Goal: Task Accomplishment & Management: Complete application form

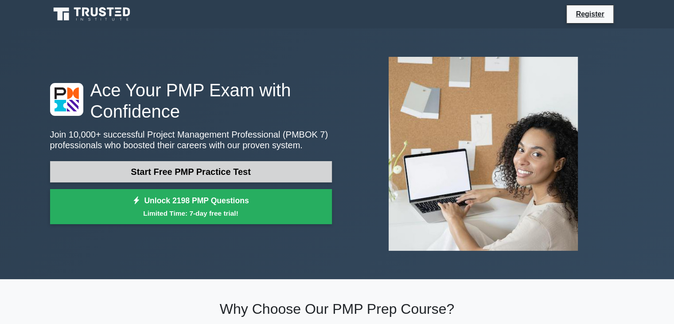
click at [214, 172] on link "Start Free PMP Practice Test" at bounding box center [191, 171] width 282 height 21
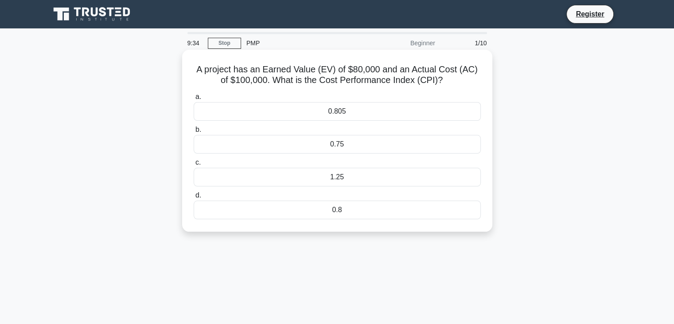
click at [333, 136] on div "0.75" at bounding box center [337, 144] width 287 height 19
click at [194, 133] on input "b. 0.75" at bounding box center [194, 130] width 0 height 6
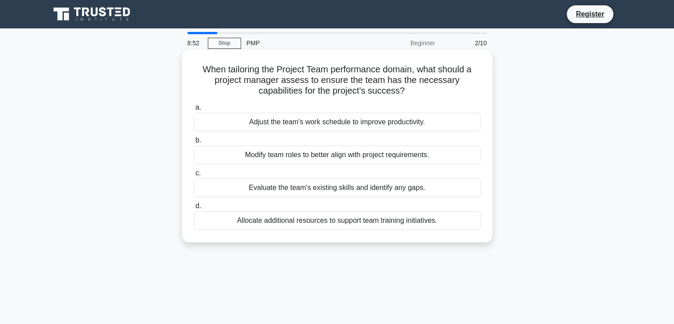
click at [343, 188] on div "Evaluate the team's existing skills and identify any gaps." at bounding box center [337, 187] width 287 height 19
click at [194, 176] on input "c. Evaluate the team's existing skills and identify any gaps." at bounding box center [194, 173] width 0 height 6
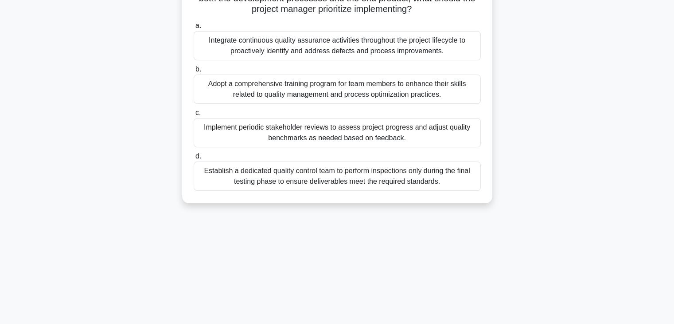
scroll to position [156, 0]
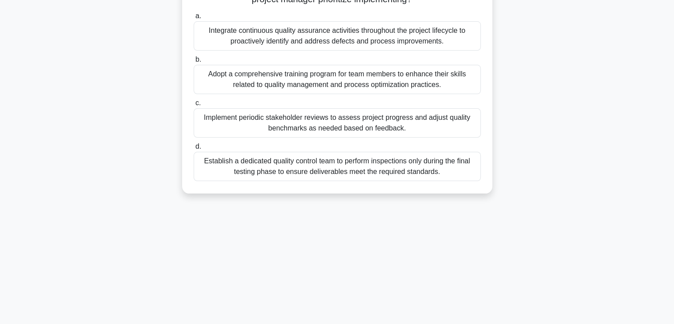
click at [355, 162] on div "Establish a dedicated quality control team to perform inspections only during t…" at bounding box center [337, 166] width 287 height 29
click at [194, 149] on input "d. Establish a dedicated quality control team to perform inspections only durin…" at bounding box center [194, 147] width 0 height 6
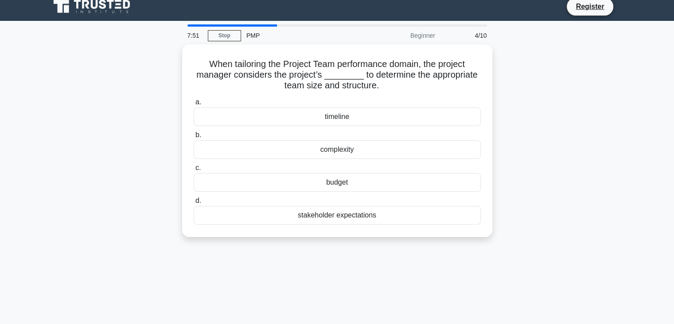
scroll to position [0, 0]
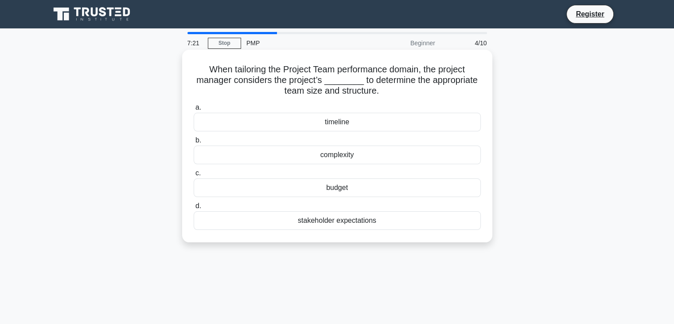
click at [342, 189] on div "budget" at bounding box center [337, 187] width 287 height 19
click at [194, 176] on input "c. budget" at bounding box center [194, 173] width 0 height 6
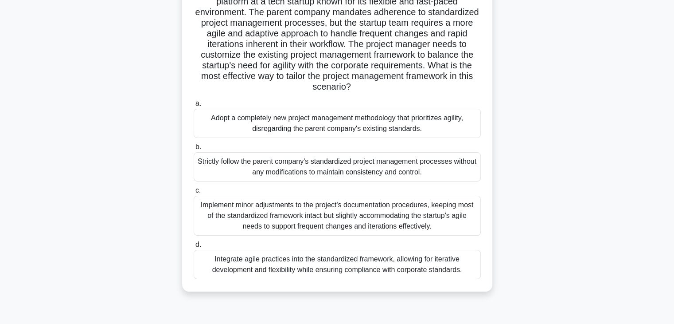
scroll to position [156, 0]
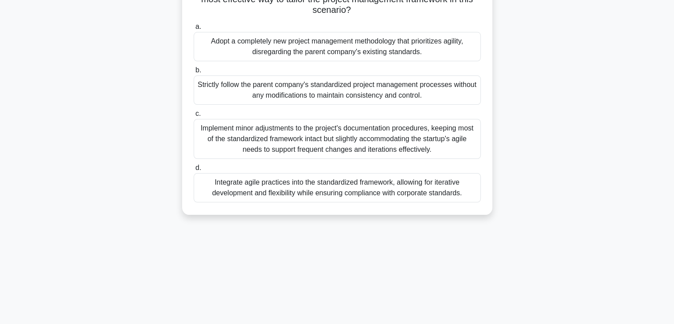
click at [348, 139] on div "Implement minor adjustments to the project's documentation procedures, keeping …" at bounding box center [337, 139] width 287 height 40
click at [194, 117] on input "c. Implement minor adjustments to the project's documentation procedures, keepi…" at bounding box center [194, 114] width 0 height 6
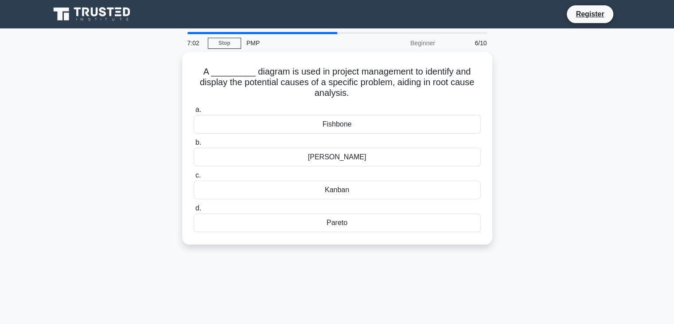
scroll to position [0, 0]
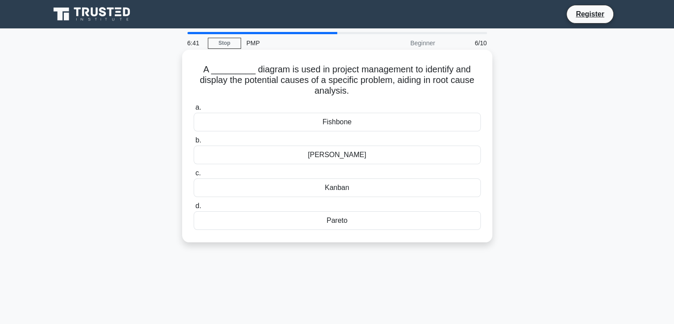
click at [349, 190] on div "Kanban" at bounding box center [337, 187] width 287 height 19
click at [194, 176] on input "c. Kanban" at bounding box center [194, 173] width 0 height 6
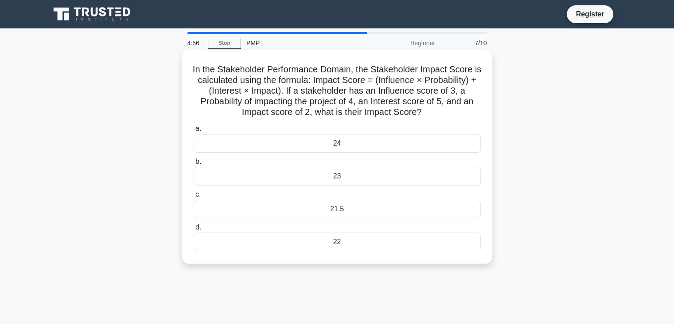
click at [332, 144] on div "24" at bounding box center [337, 143] width 287 height 19
click at [194, 132] on input "a. 24" at bounding box center [194, 129] width 0 height 6
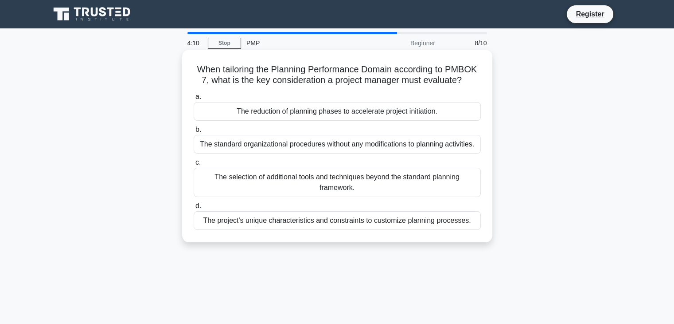
click at [398, 146] on div "The standard organizational procedures without any modifications to planning ac…" at bounding box center [337, 144] width 287 height 19
click at [194, 133] on input "b. The standard organizational procedures without any modifications to planning…" at bounding box center [194, 130] width 0 height 6
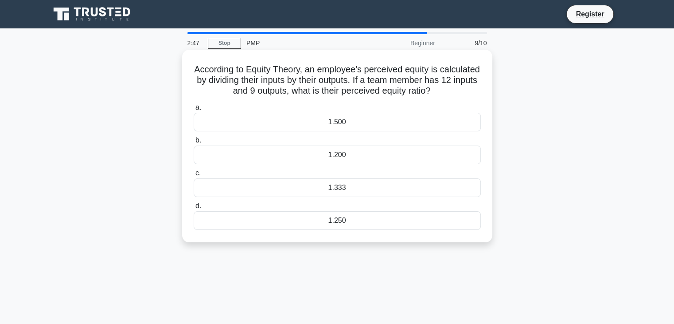
click at [326, 190] on div "1.333" at bounding box center [337, 187] width 287 height 19
click at [194, 176] on input "c. 1.333" at bounding box center [194, 173] width 0 height 6
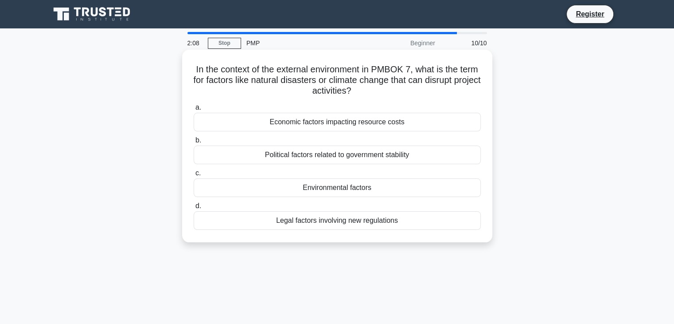
click at [334, 156] on div "Political factors related to government stability" at bounding box center [337, 154] width 287 height 19
click at [194, 143] on input "b. Political factors related to government stability" at bounding box center [194, 140] width 0 height 6
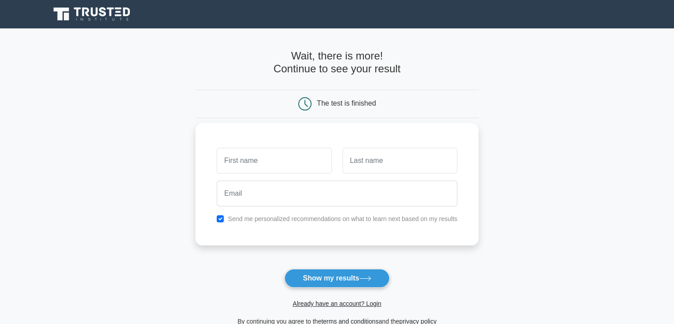
click at [303, 159] on input "text" at bounding box center [274, 161] width 115 height 26
type input "SAKURE"
click at [390, 155] on input "text" at bounding box center [400, 161] width 115 height 26
type input "Theophile"
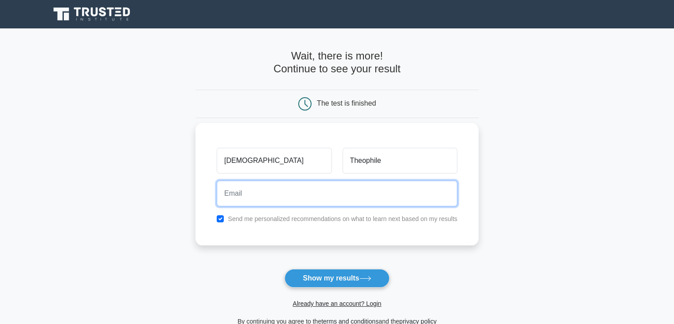
click at [317, 194] on input "email" at bounding box center [337, 193] width 241 height 26
type input "sakurer@gmail.com"
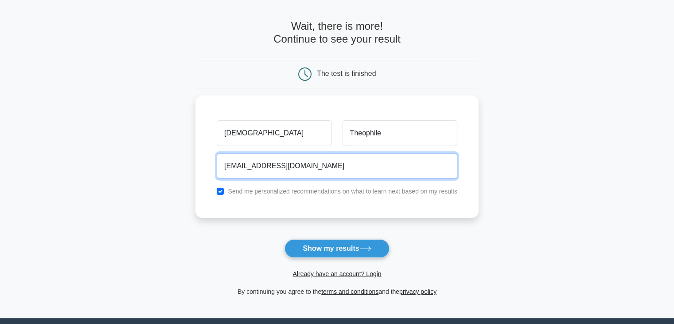
scroll to position [121, 0]
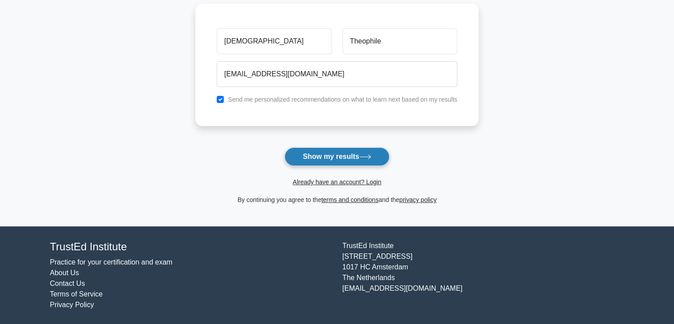
click at [324, 156] on button "Show my results" at bounding box center [337, 156] width 105 height 19
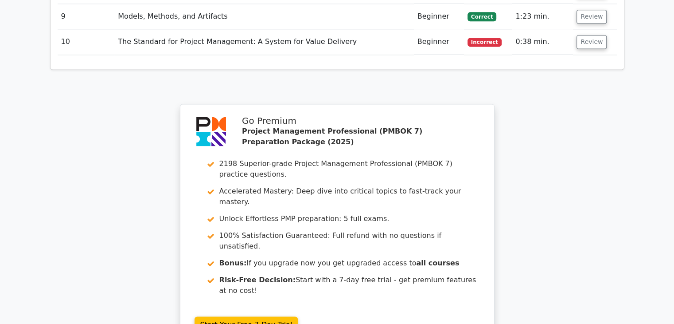
scroll to position [1229, 0]
